Goal: Task Accomplishment & Management: Manage account settings

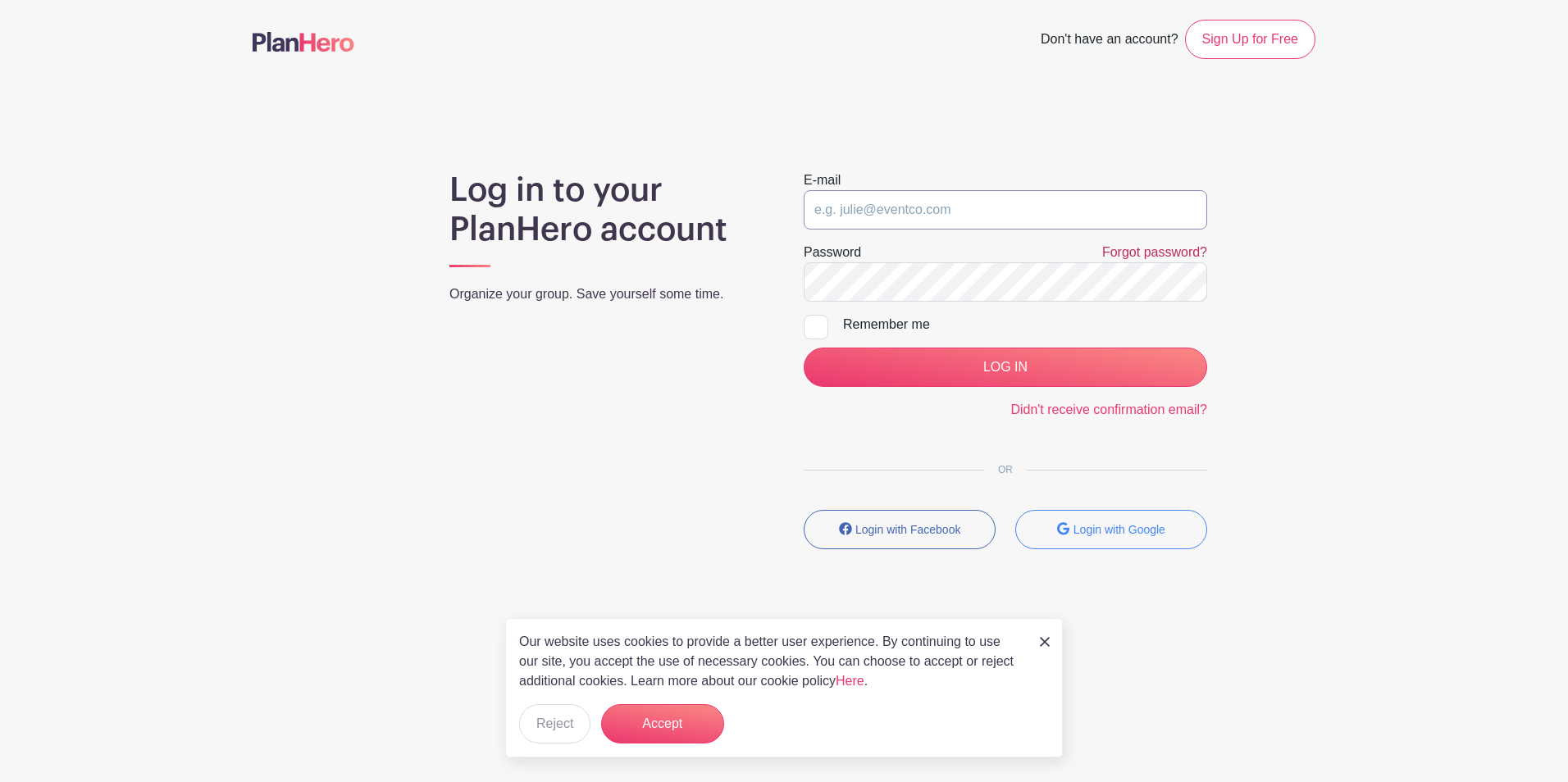
type input "[EMAIL_ADDRESS][DOMAIN_NAME]"
click at [1124, 253] on link "Forgot password?" at bounding box center [1154, 252] width 105 height 14
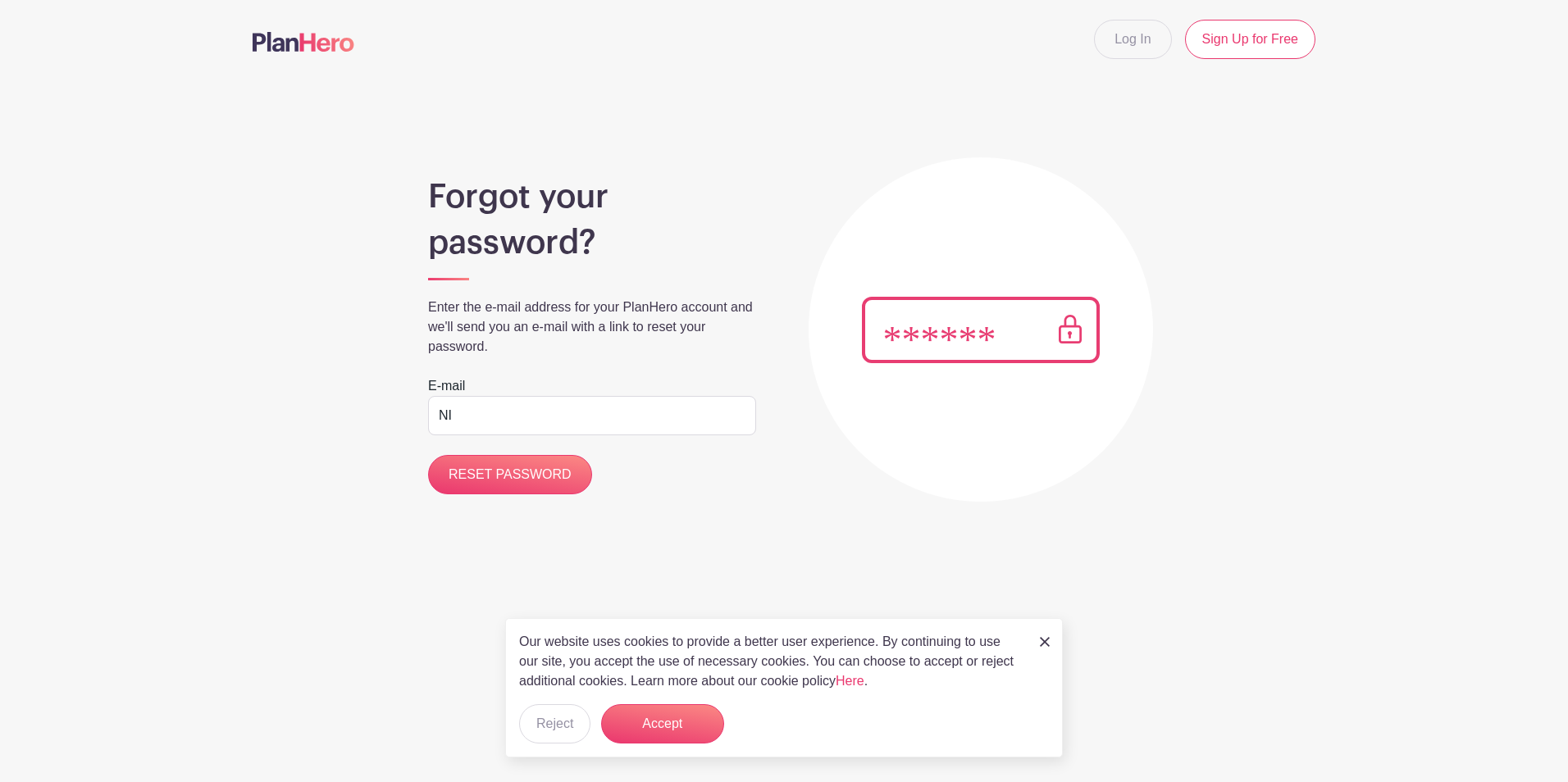
type input "N"
type input "[EMAIL_ADDRESS][DOMAIN_NAME]"
click at [520, 474] on input "RESET PASSWORD" at bounding box center [510, 474] width 164 height 40
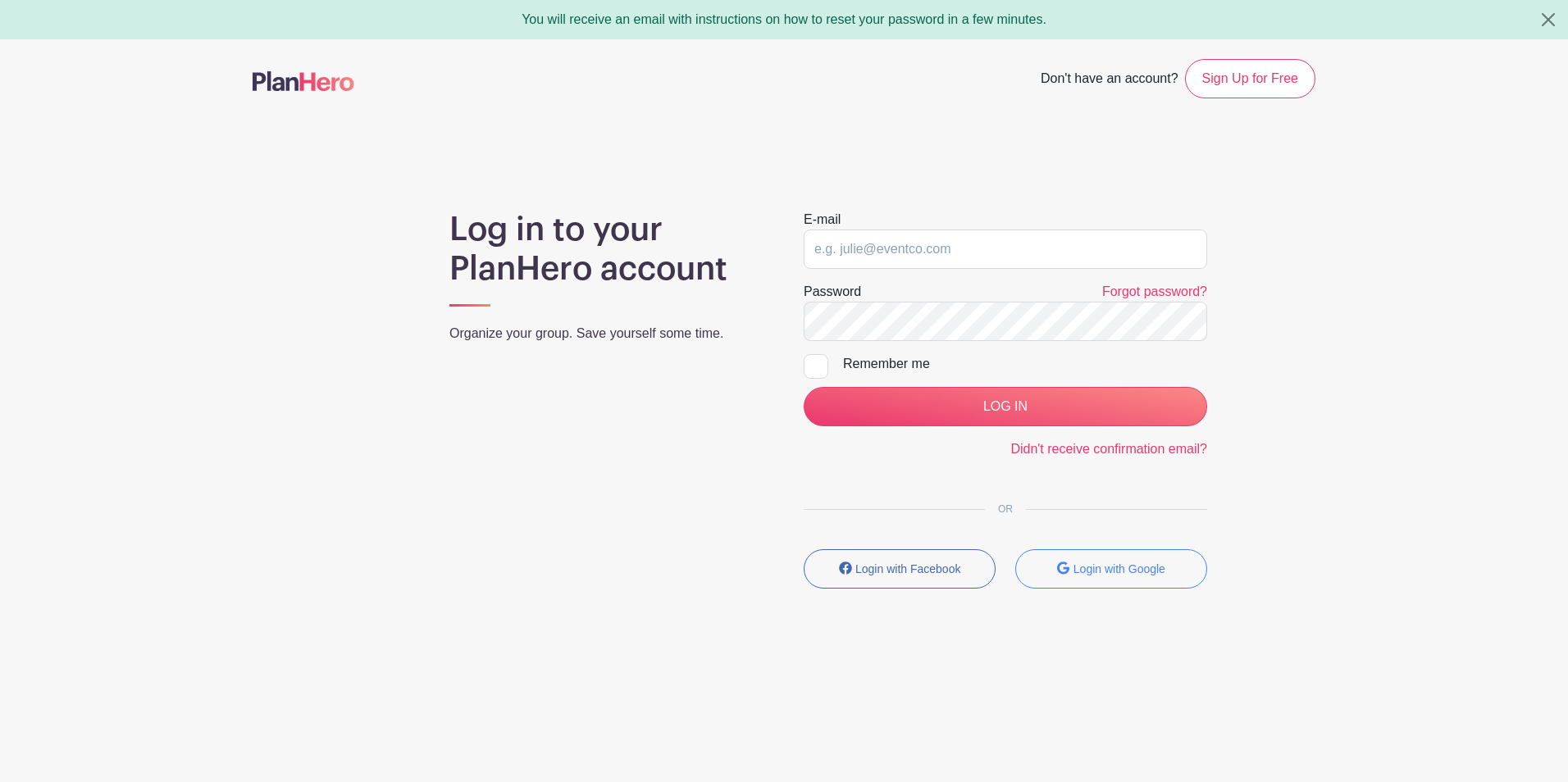
type input "[EMAIL_ADDRESS][DOMAIN_NAME]"
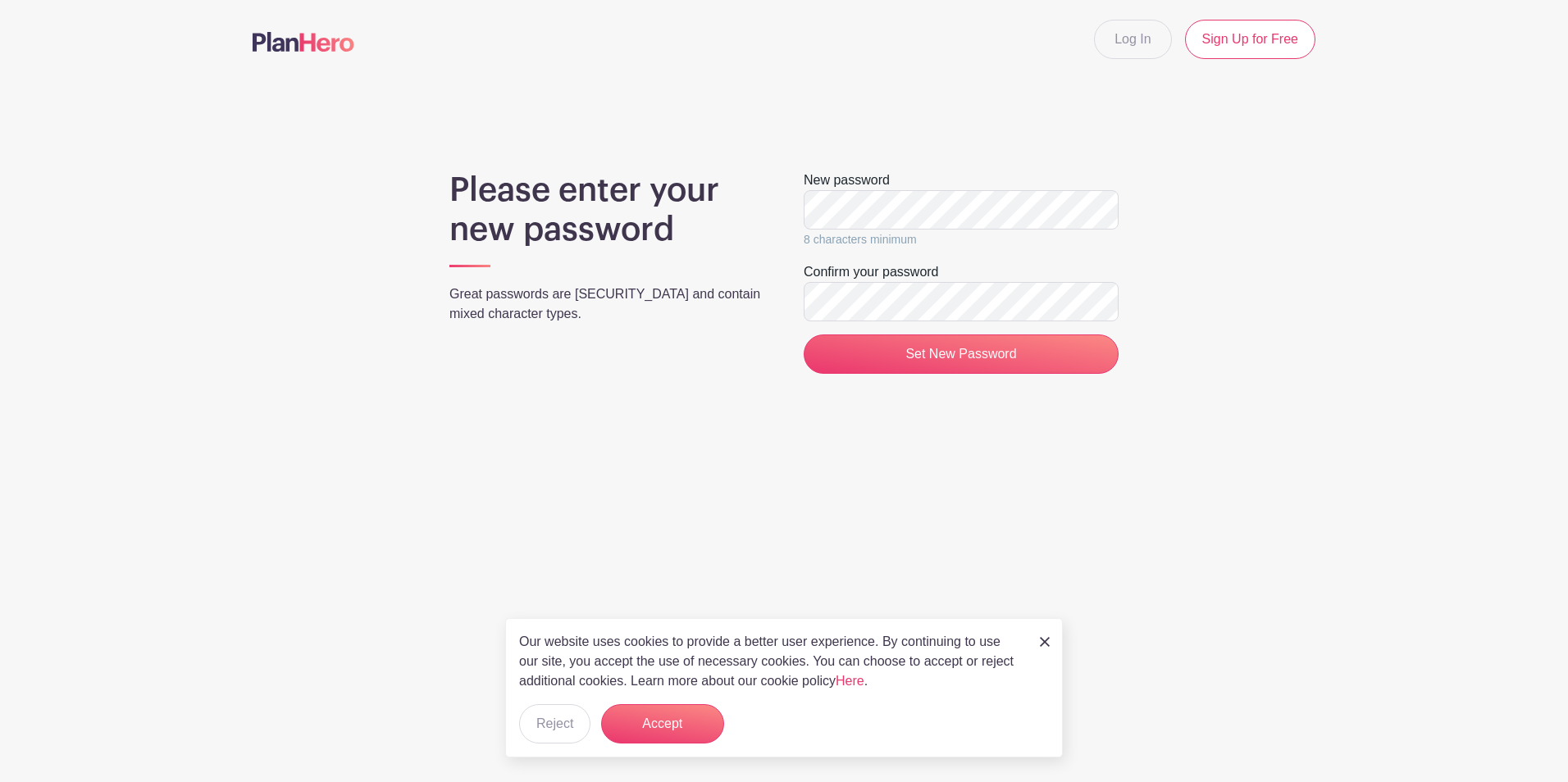
drag, startPoint x: 1391, startPoint y: 366, endPoint x: 1262, endPoint y: 354, distance: 129.6
click at [1391, 366] on main "Log In Sign Up for Free Please enter your new password Great passwords are long…" at bounding box center [784, 244] width 1568 height 490
click at [954, 352] on input "Set New Password" at bounding box center [961, 354] width 315 height 40
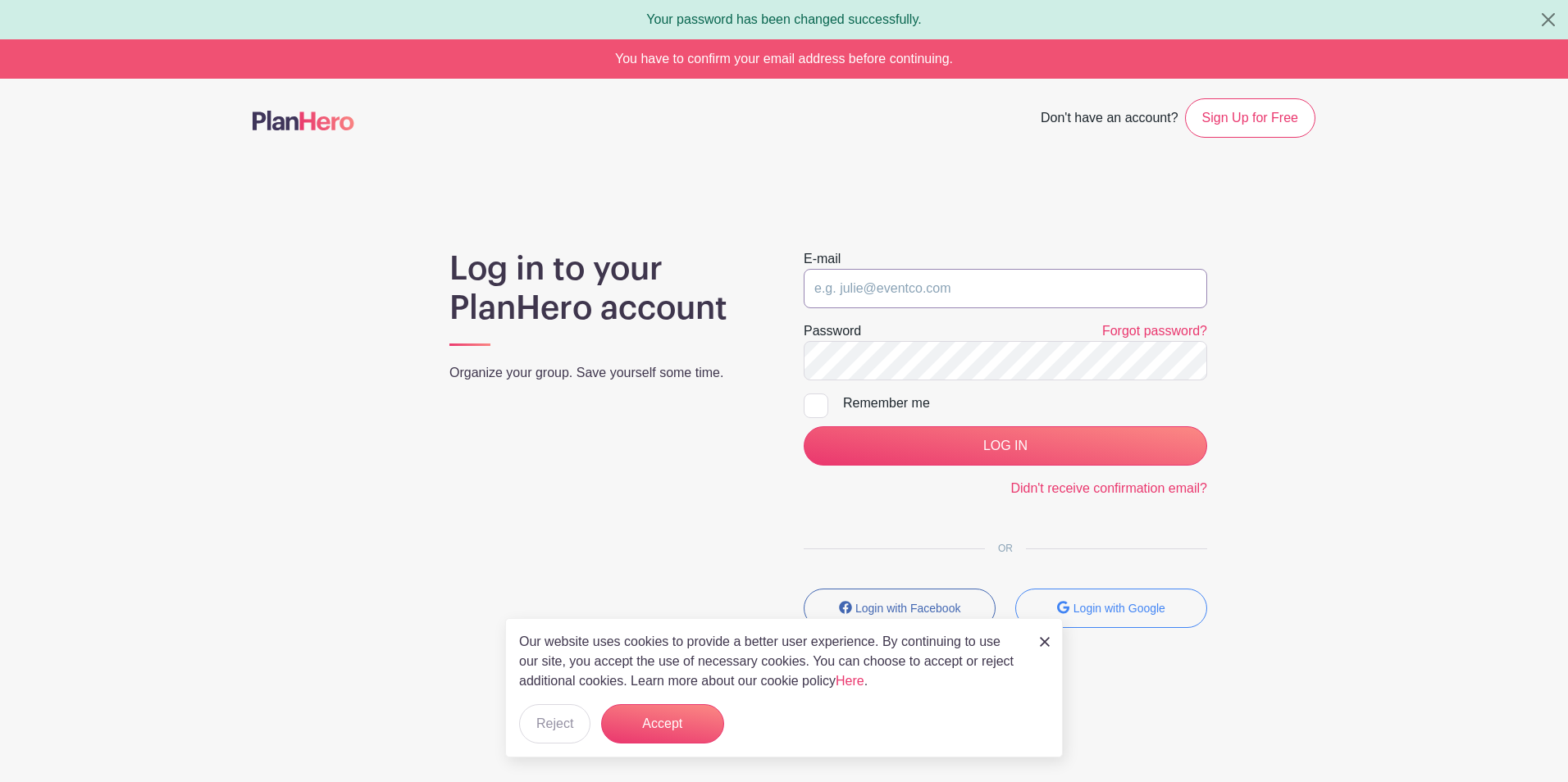
type input "[EMAIL_ADDRESS][DOMAIN_NAME]"
click at [820, 406] on div at bounding box center [815, 405] width 24 height 24
click at [814, 404] on input "Remember me" at bounding box center [808, 399] width 11 height 11
checkbox input "true"
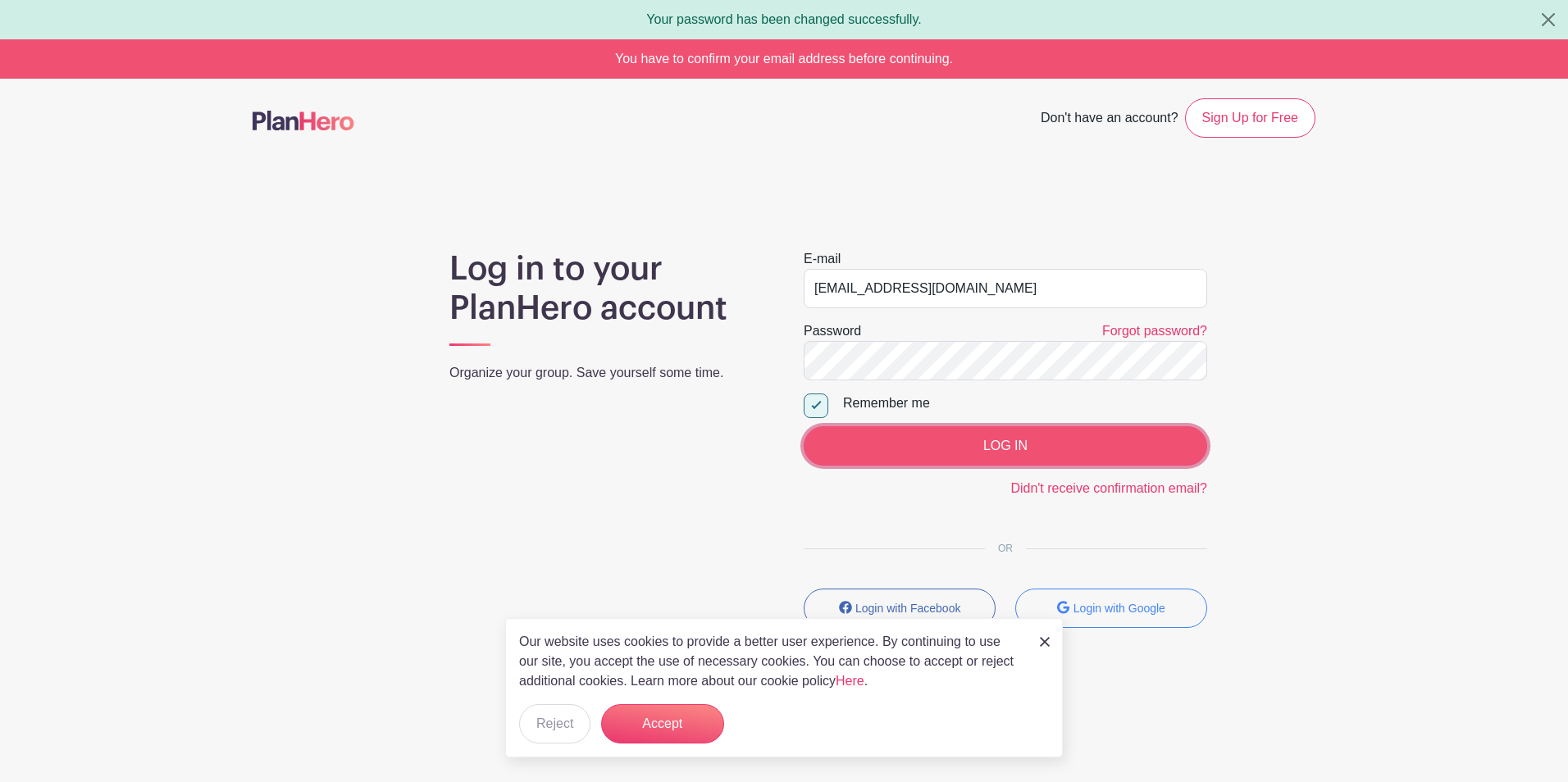
click at [1008, 445] on input "LOG IN" at bounding box center [1005, 446] width 404 height 40
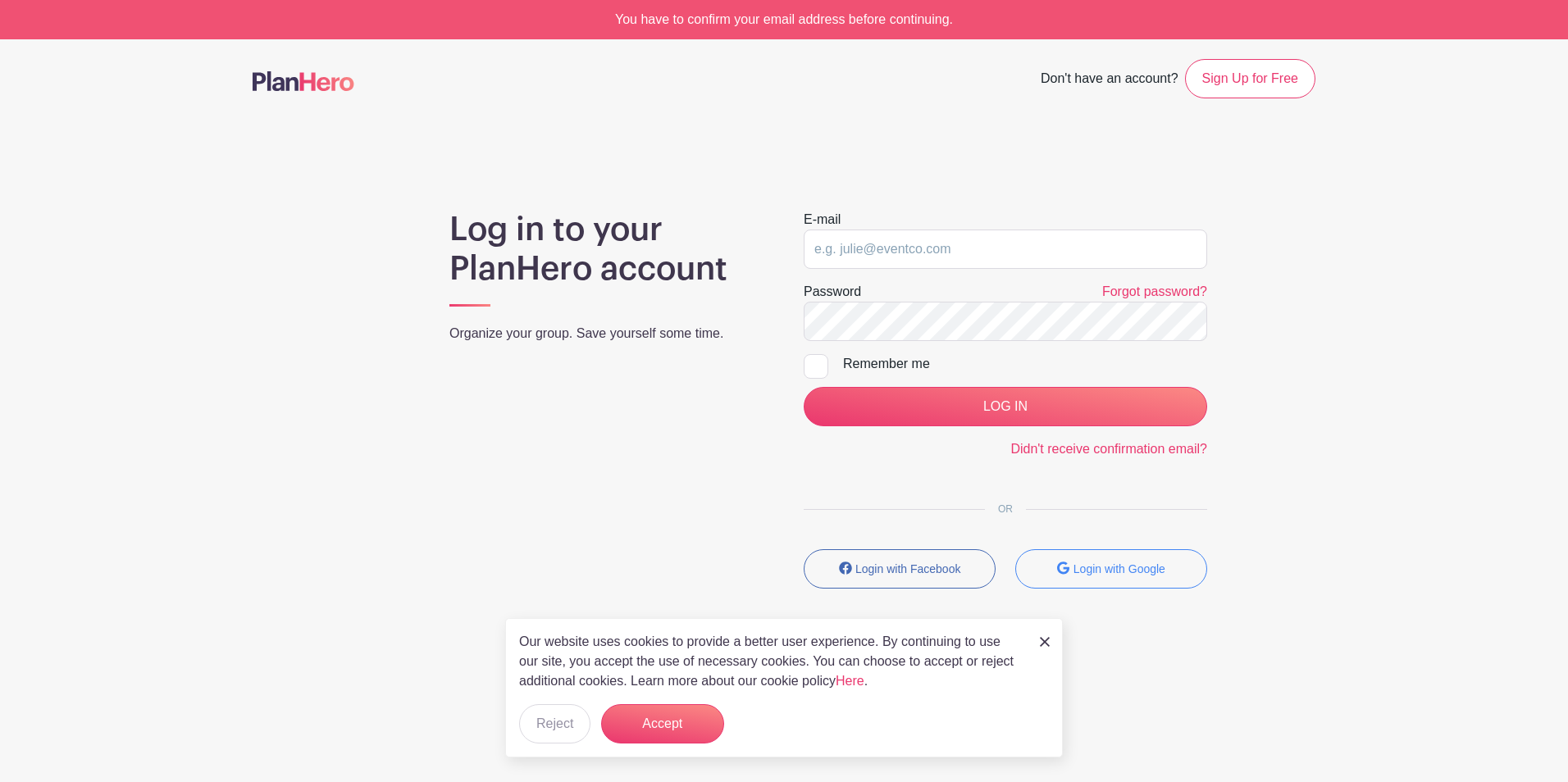
type input "[EMAIL_ADDRESS][DOMAIN_NAME]"
click at [1045, 635] on link at bounding box center [1044, 640] width 10 height 19
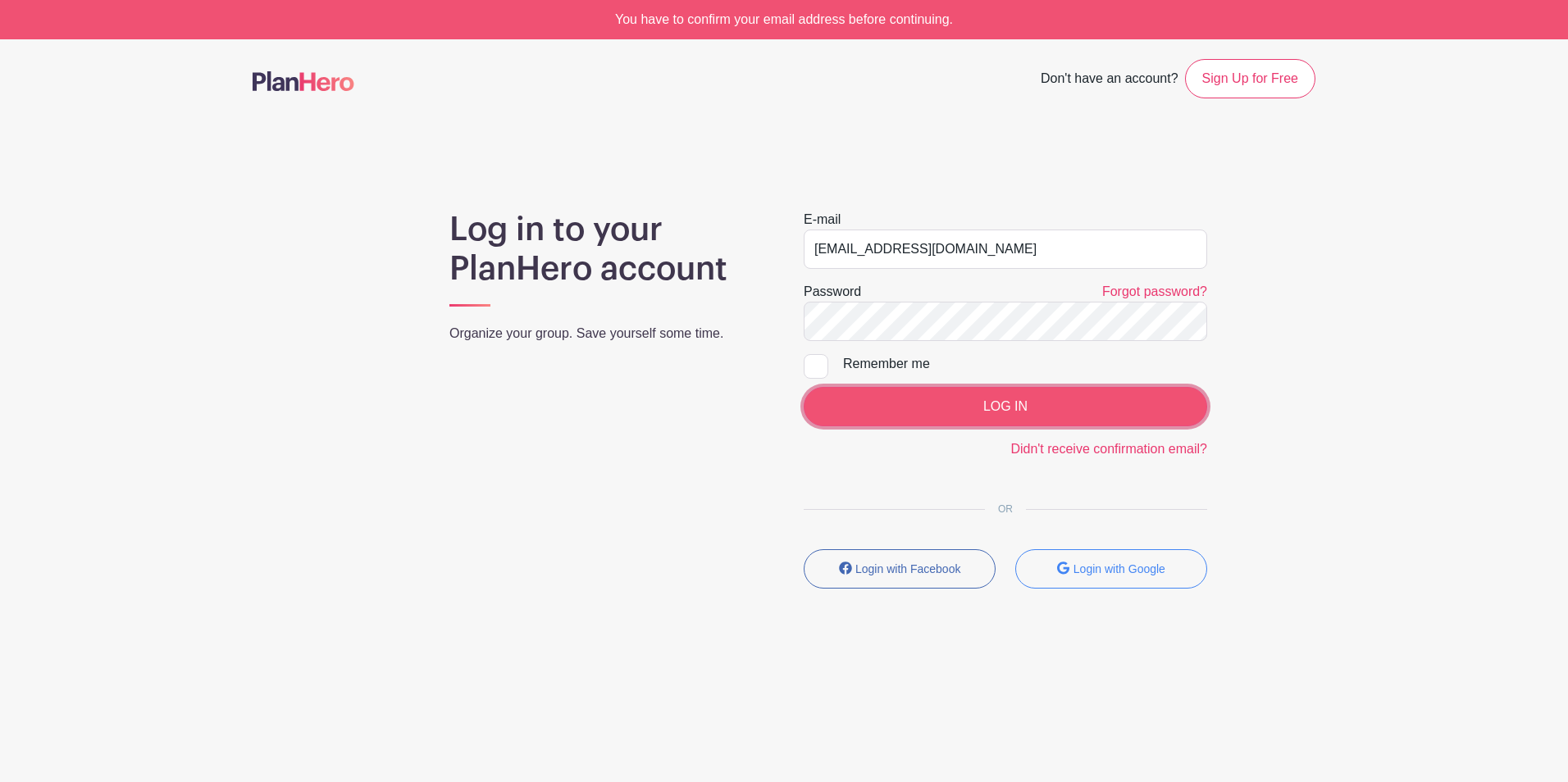
click at [993, 401] on input "LOG IN" at bounding box center [1005, 406] width 404 height 40
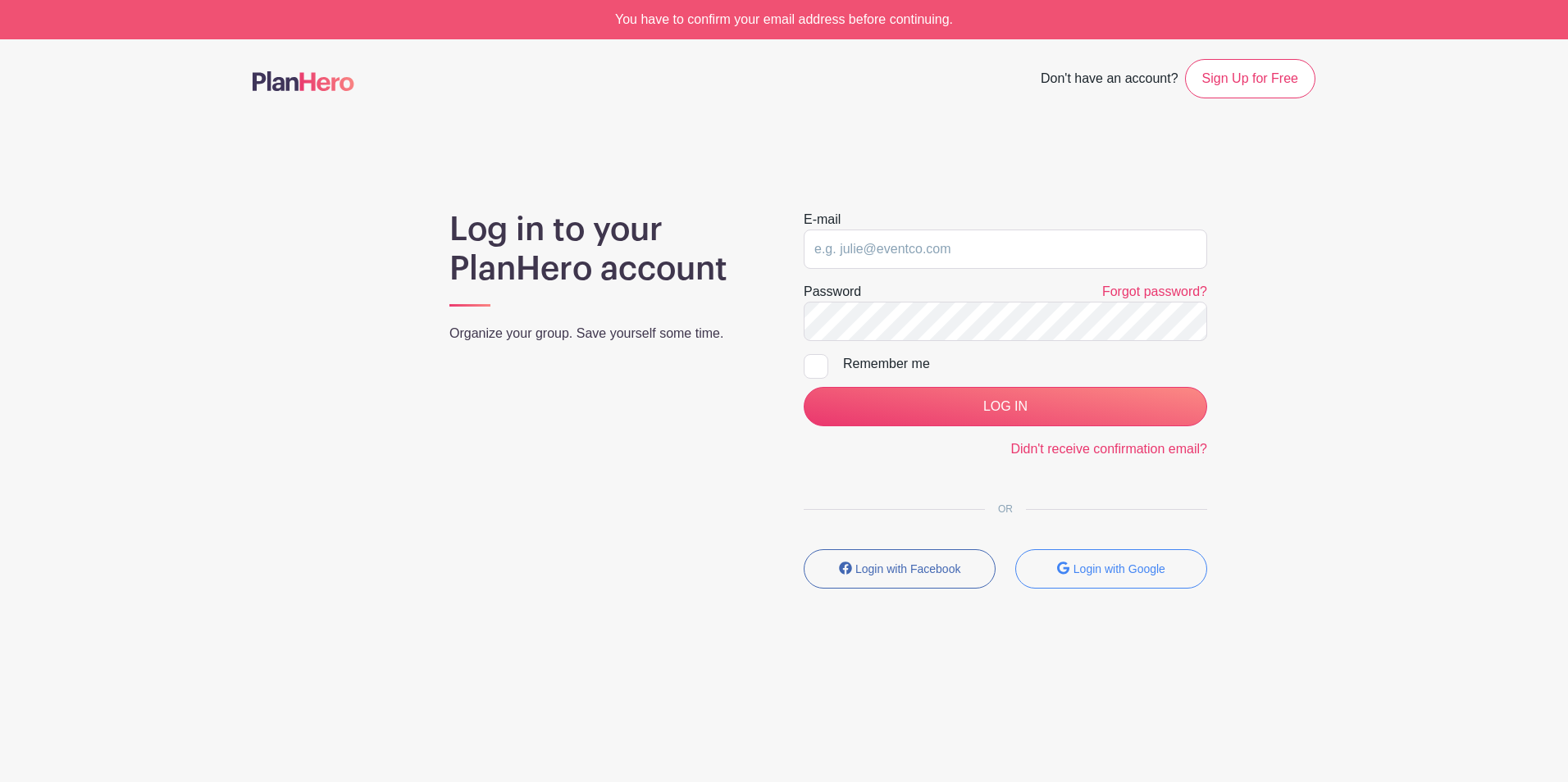
type input "[EMAIL_ADDRESS][DOMAIN_NAME]"
click at [820, 370] on div at bounding box center [815, 366] width 24 height 24
click at [814, 365] on input "Remember me" at bounding box center [808, 359] width 11 height 11
checkbox input "true"
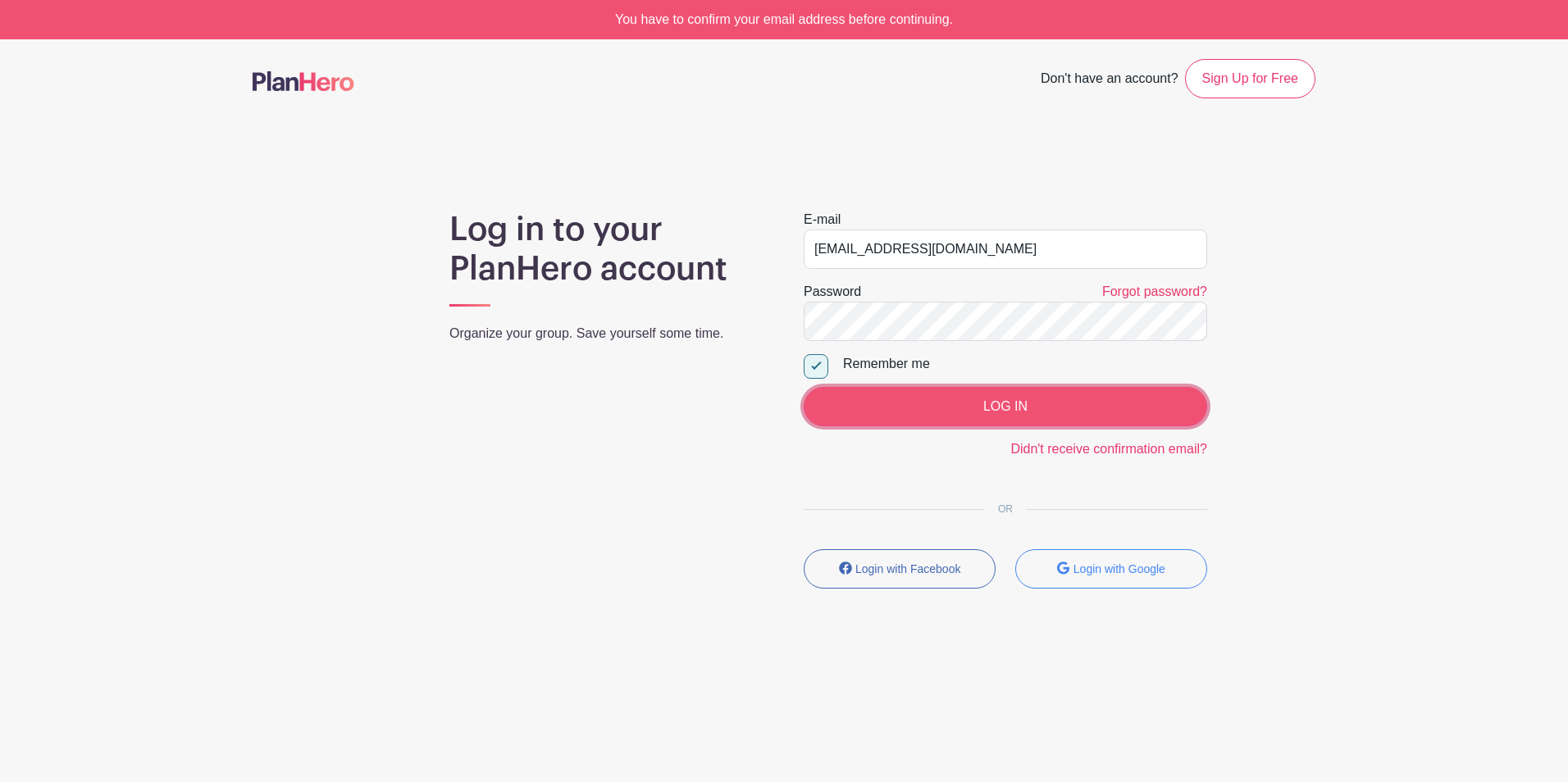
click at [1000, 401] on input "LOG IN" at bounding box center [1005, 406] width 404 height 40
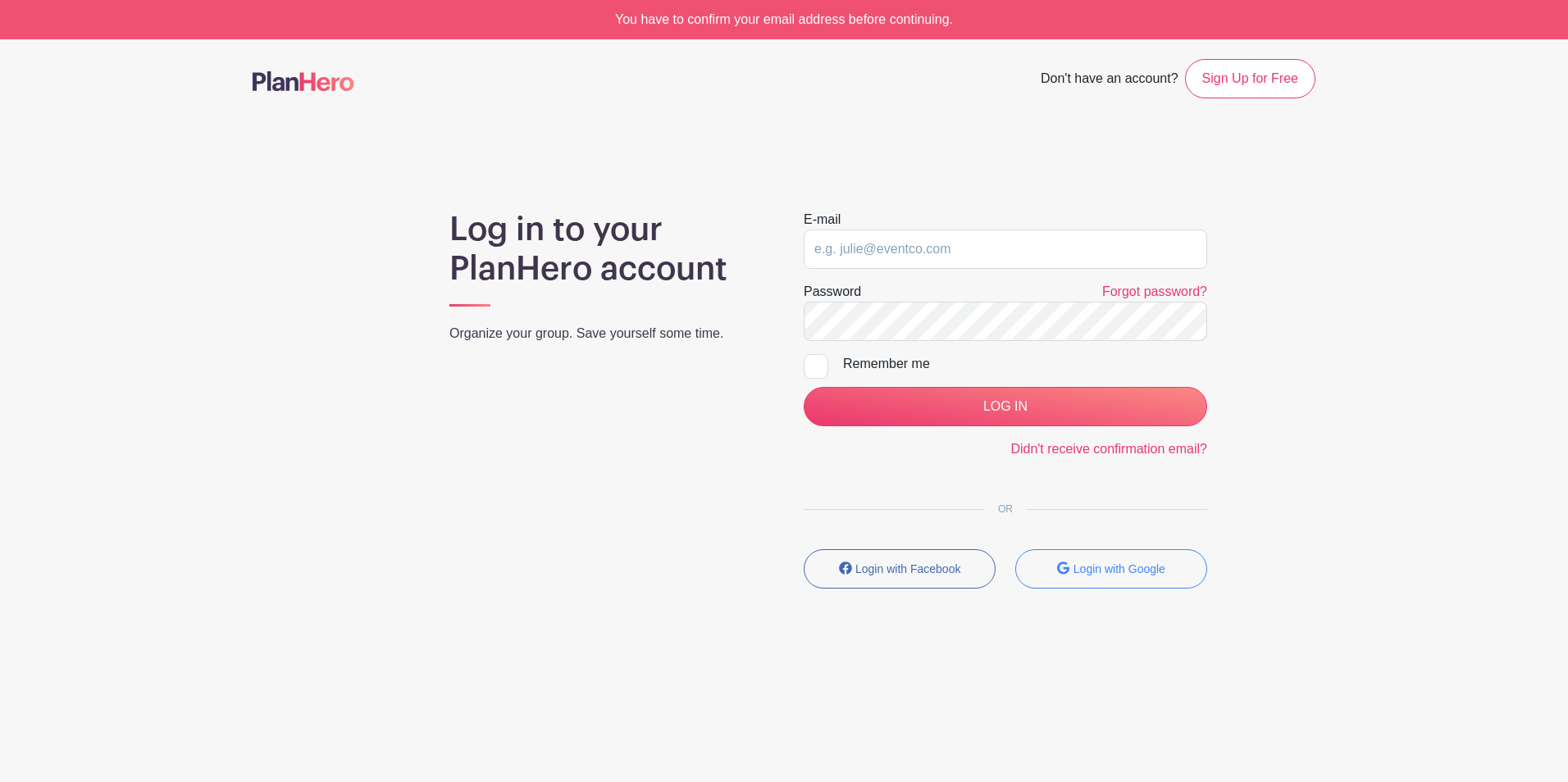
type input "[EMAIL_ADDRESS][DOMAIN_NAME]"
click at [1445, 501] on main "Don't have an account? Sign Up for Free Log in to your PlanHero account Organiz…" at bounding box center [784, 372] width 1568 height 665
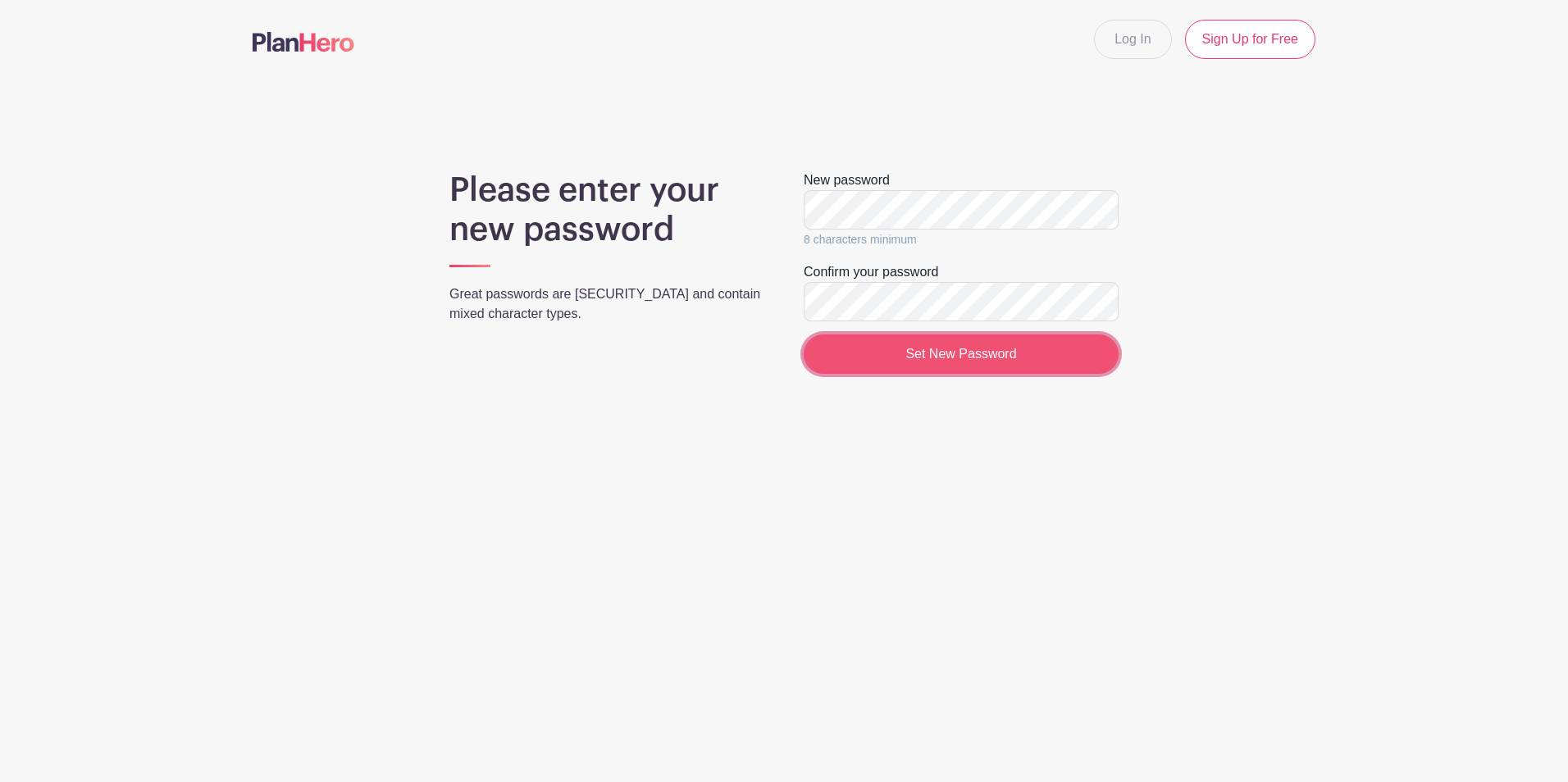
click at [932, 353] on input "Set New Password" at bounding box center [961, 354] width 315 height 40
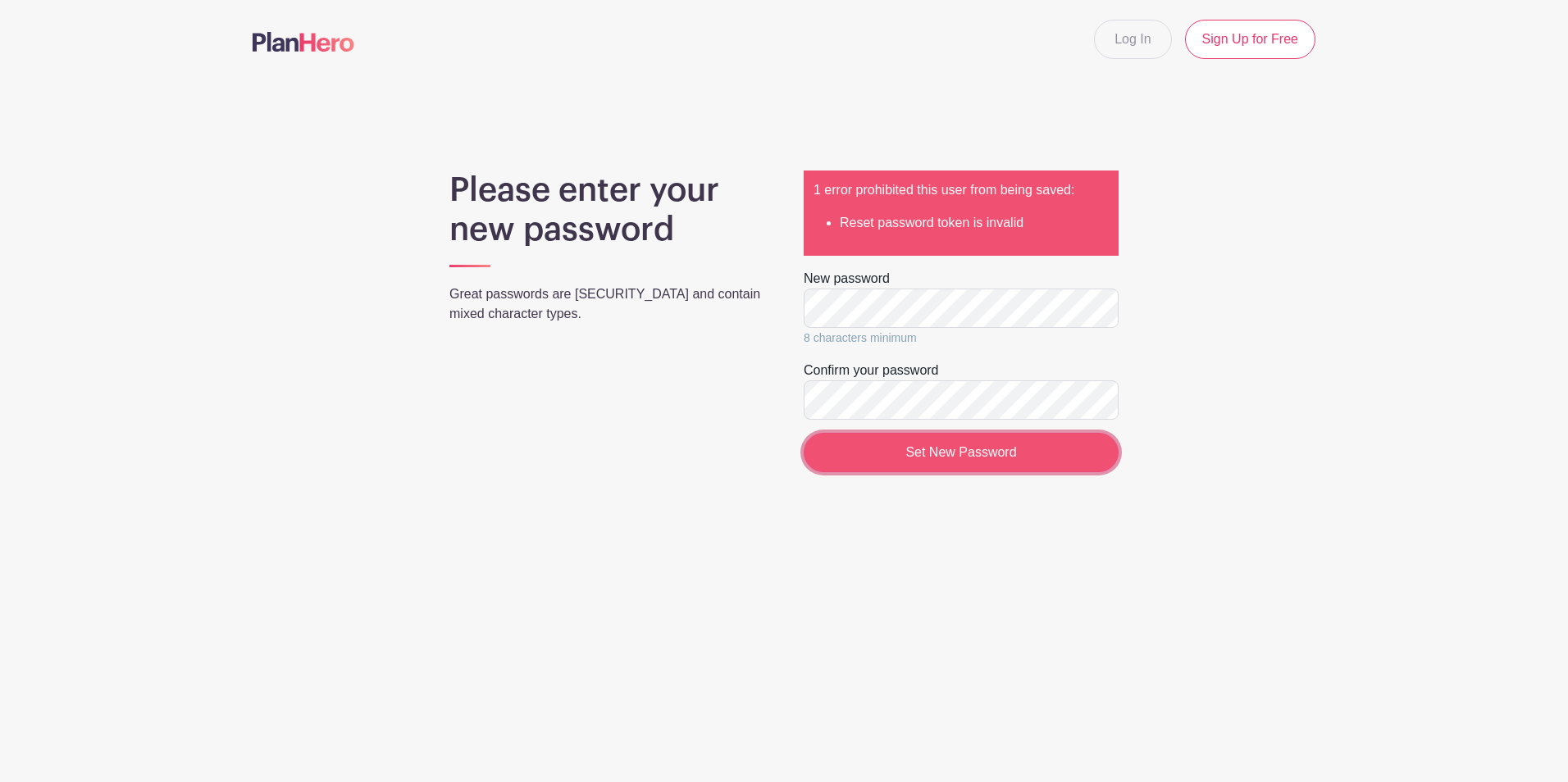
click at [953, 454] on input "Set New Password" at bounding box center [961, 453] width 315 height 40
click at [965, 453] on input "Set New Password" at bounding box center [961, 453] width 315 height 40
click at [955, 446] on input "Set New Password" at bounding box center [961, 453] width 315 height 40
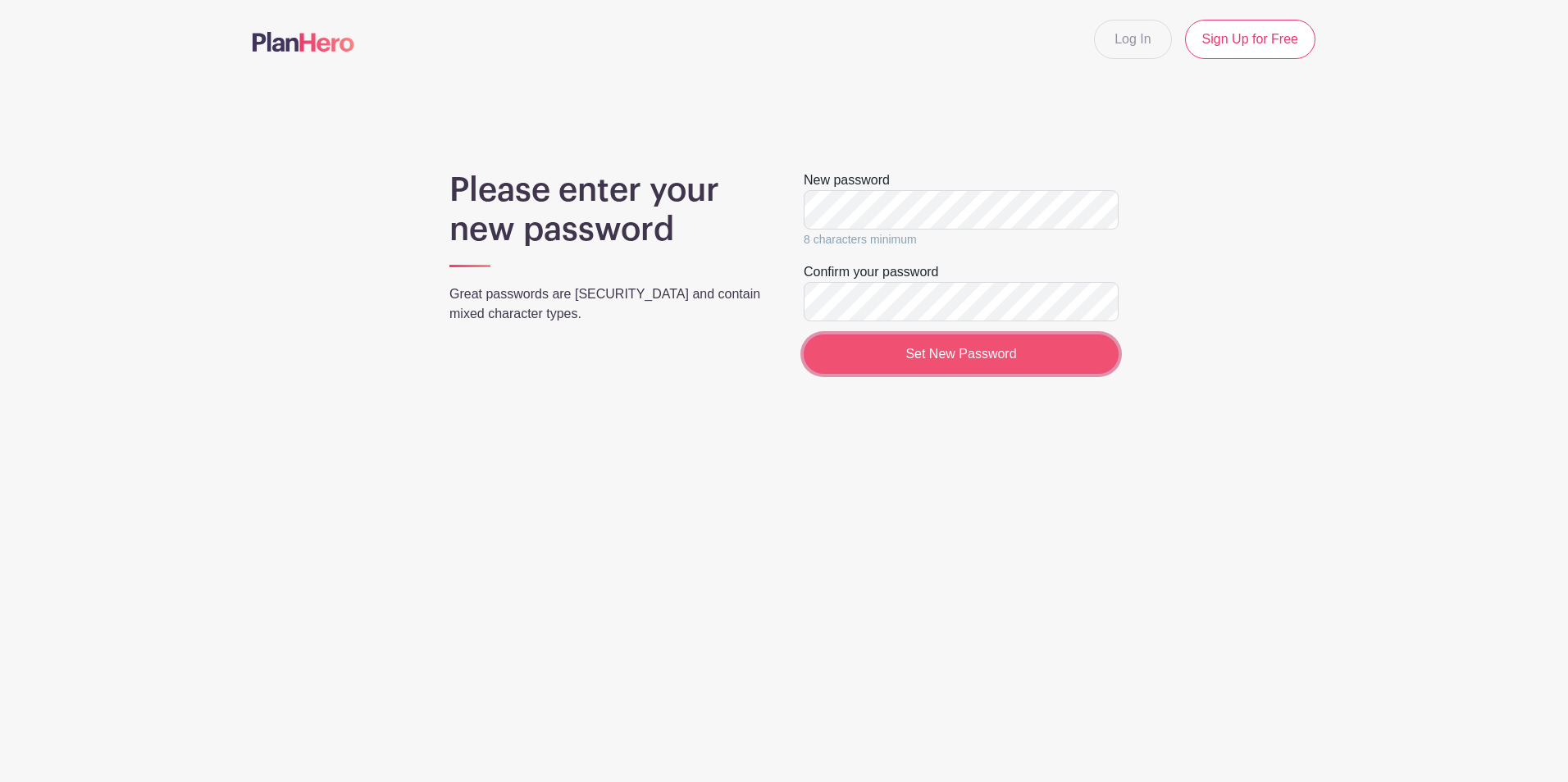
click at [937, 352] on input "Set New Password" at bounding box center [961, 354] width 315 height 40
